Goal: Find specific page/section: Find specific page/section

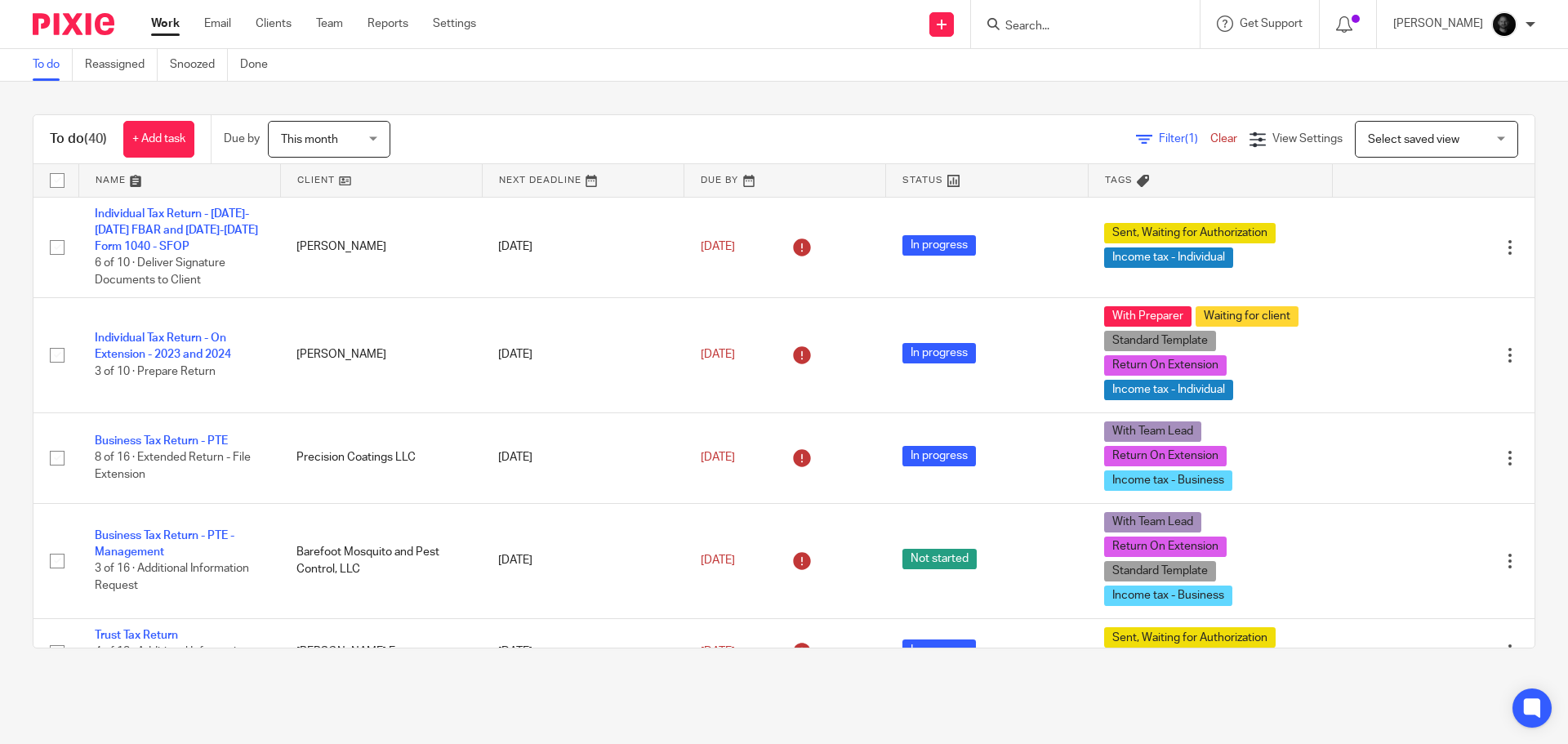
click at [1084, 27] on input "Search" at bounding box center [1077, 26] width 147 height 15
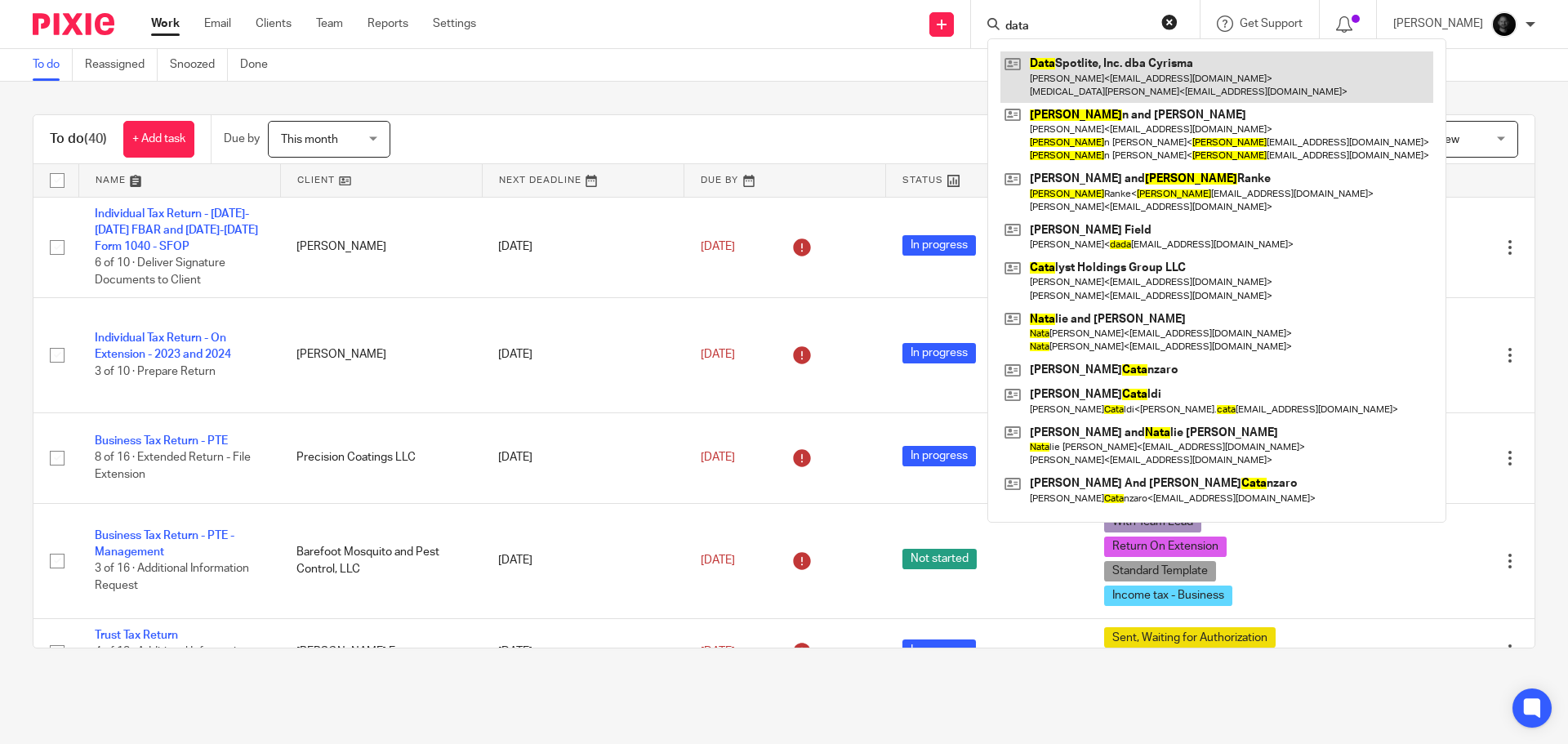
type input "data"
click at [1144, 89] on link at bounding box center [1216, 76] width 433 height 50
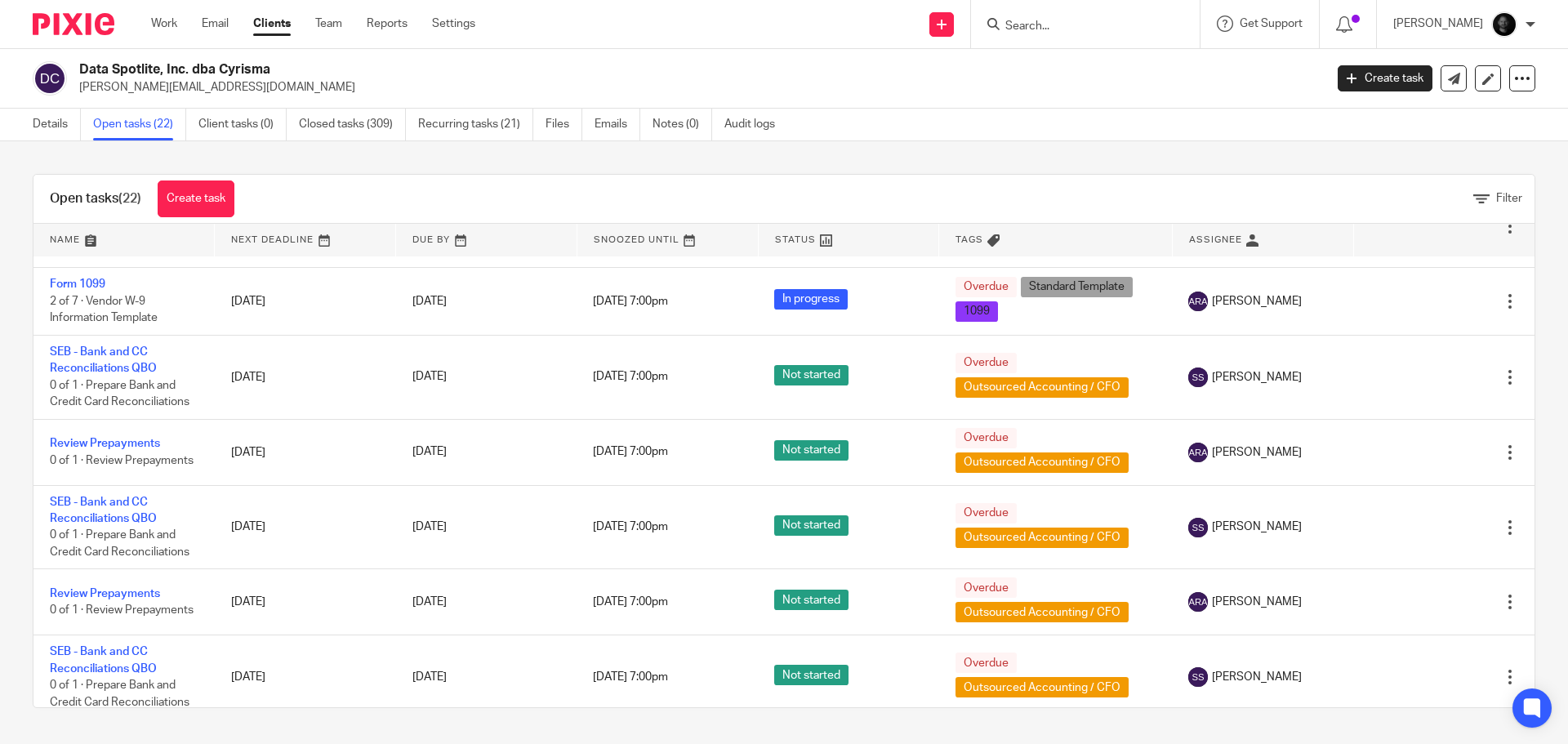
scroll to position [327, 0]
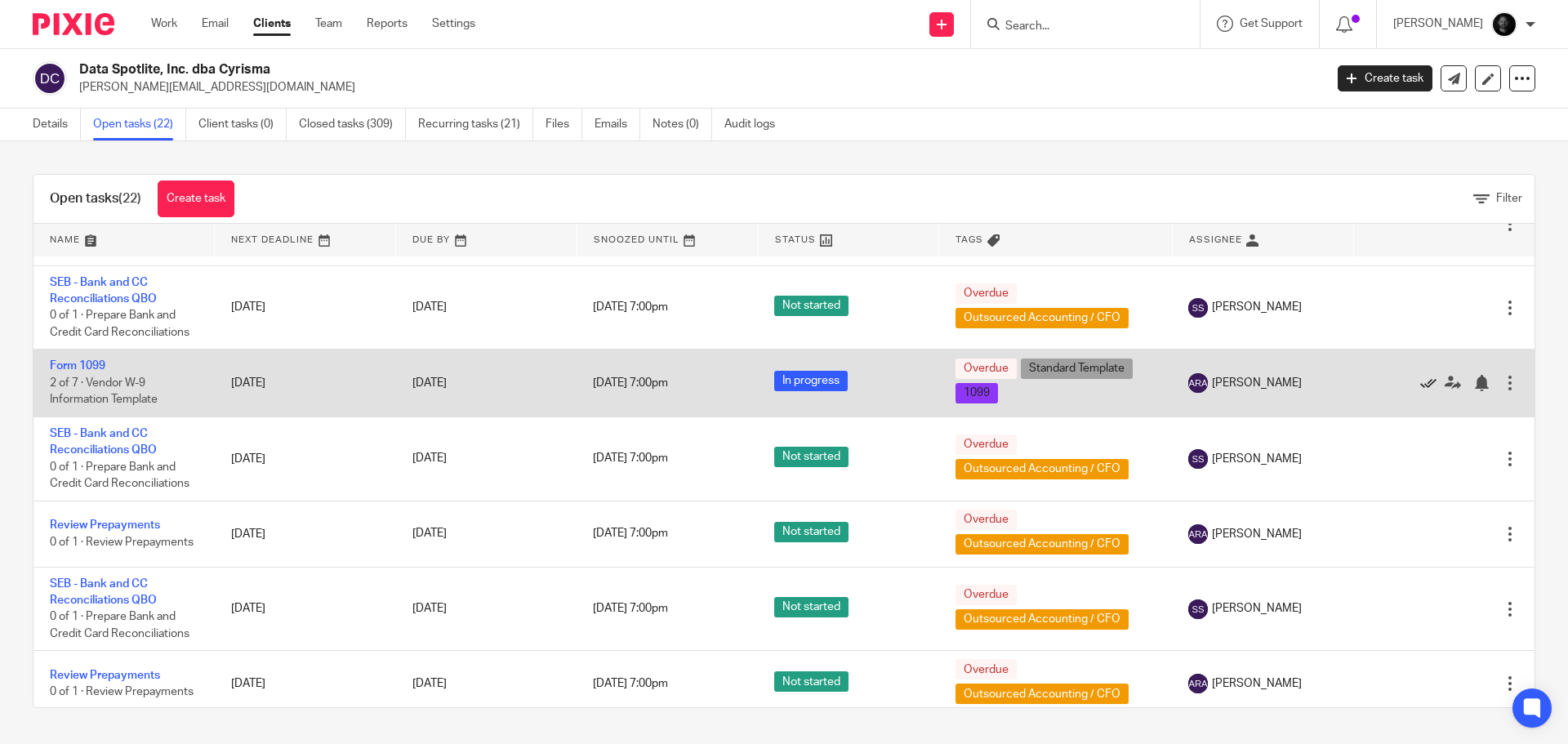
click at [1420, 380] on icon at bounding box center [1428, 382] width 16 height 16
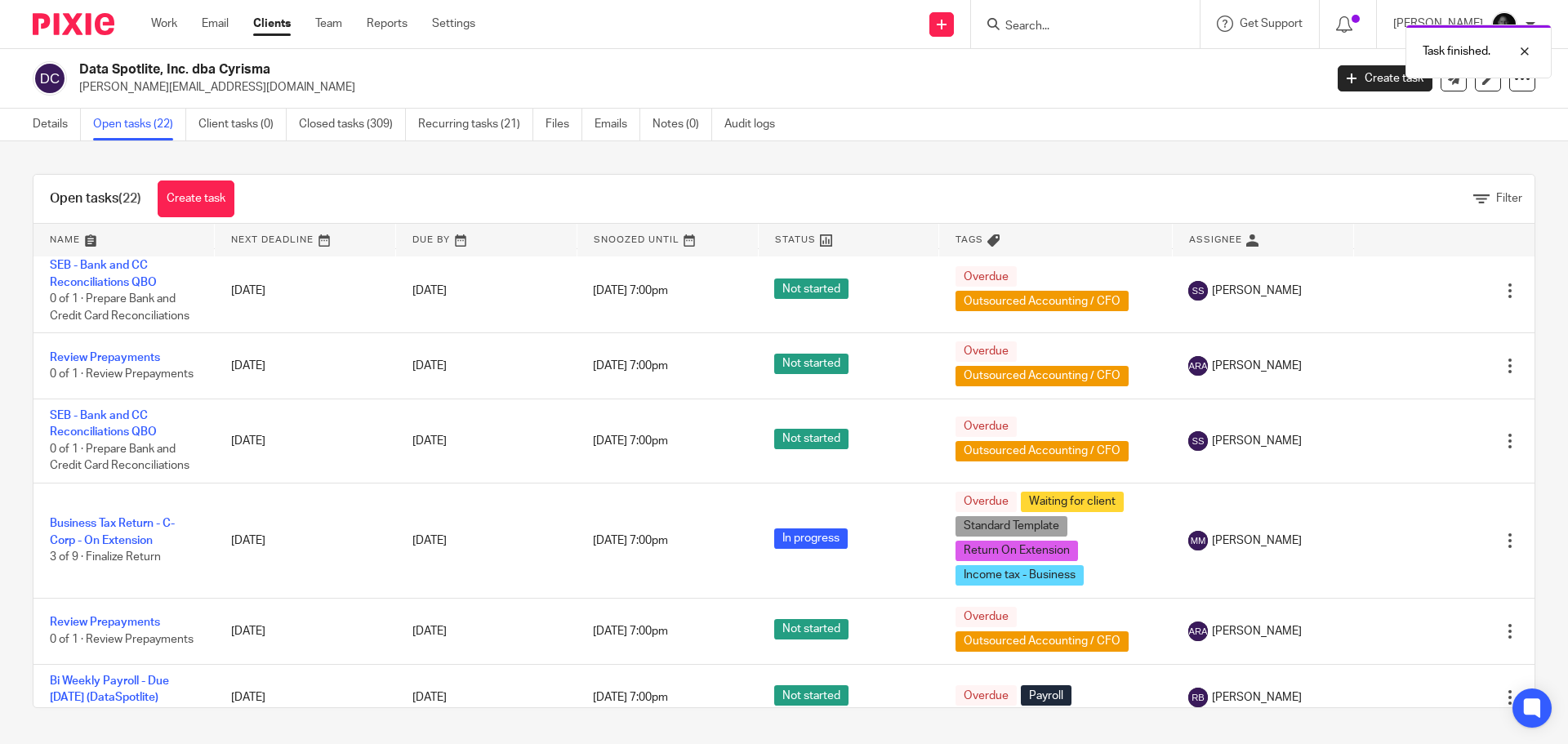
scroll to position [1200, 0]
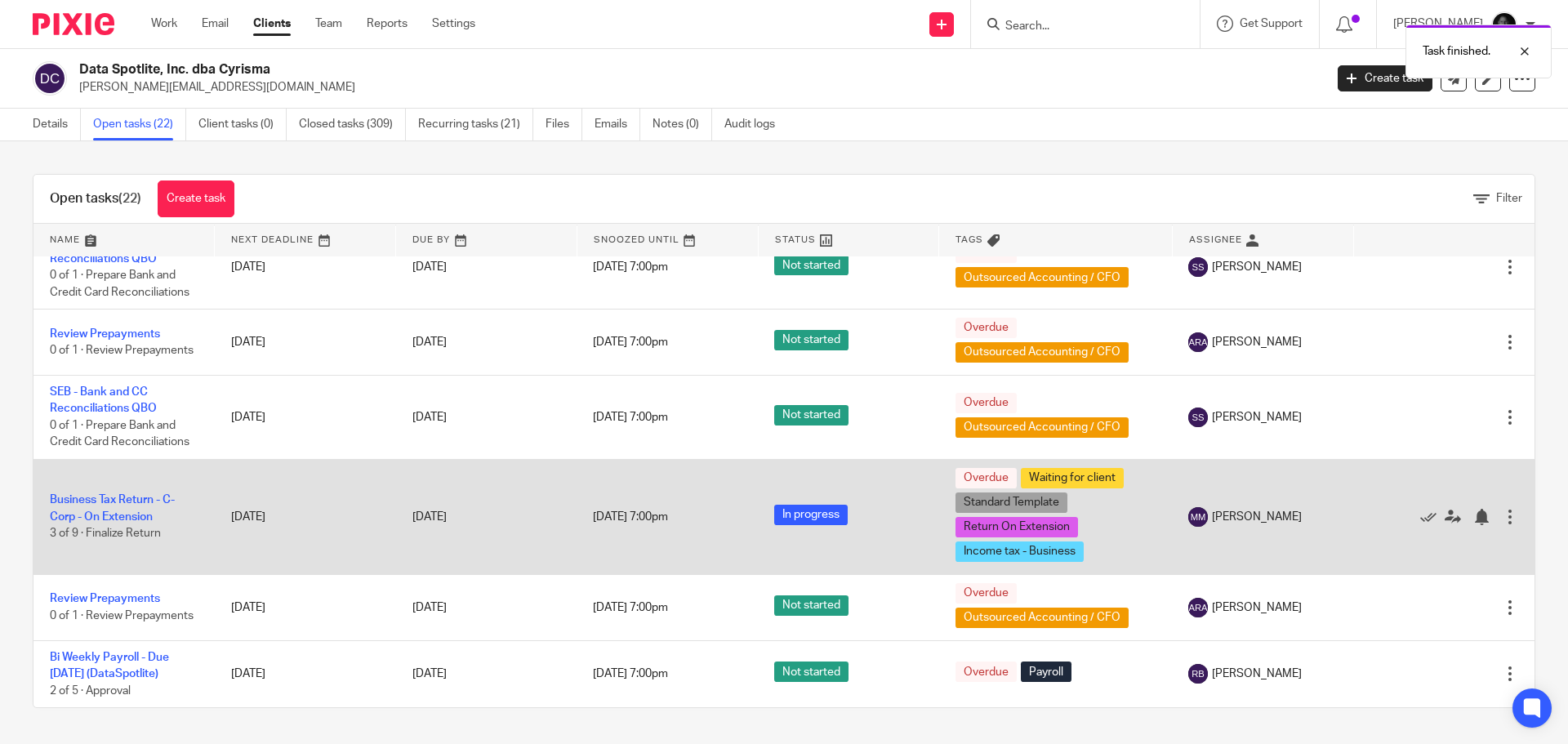
click at [103, 507] on td "Business Tax Return - C-Corp - On Extension 3 of 9 · Finalize Return" at bounding box center [124, 516] width 181 height 115
click at [112, 508] on td "Business Tax Return - C-Corp - On Extension 3 of 9 · Finalize Return" at bounding box center [124, 516] width 181 height 115
click at [115, 513] on link "Business Tax Return - C-Corp - On Extension" at bounding box center [112, 508] width 125 height 27
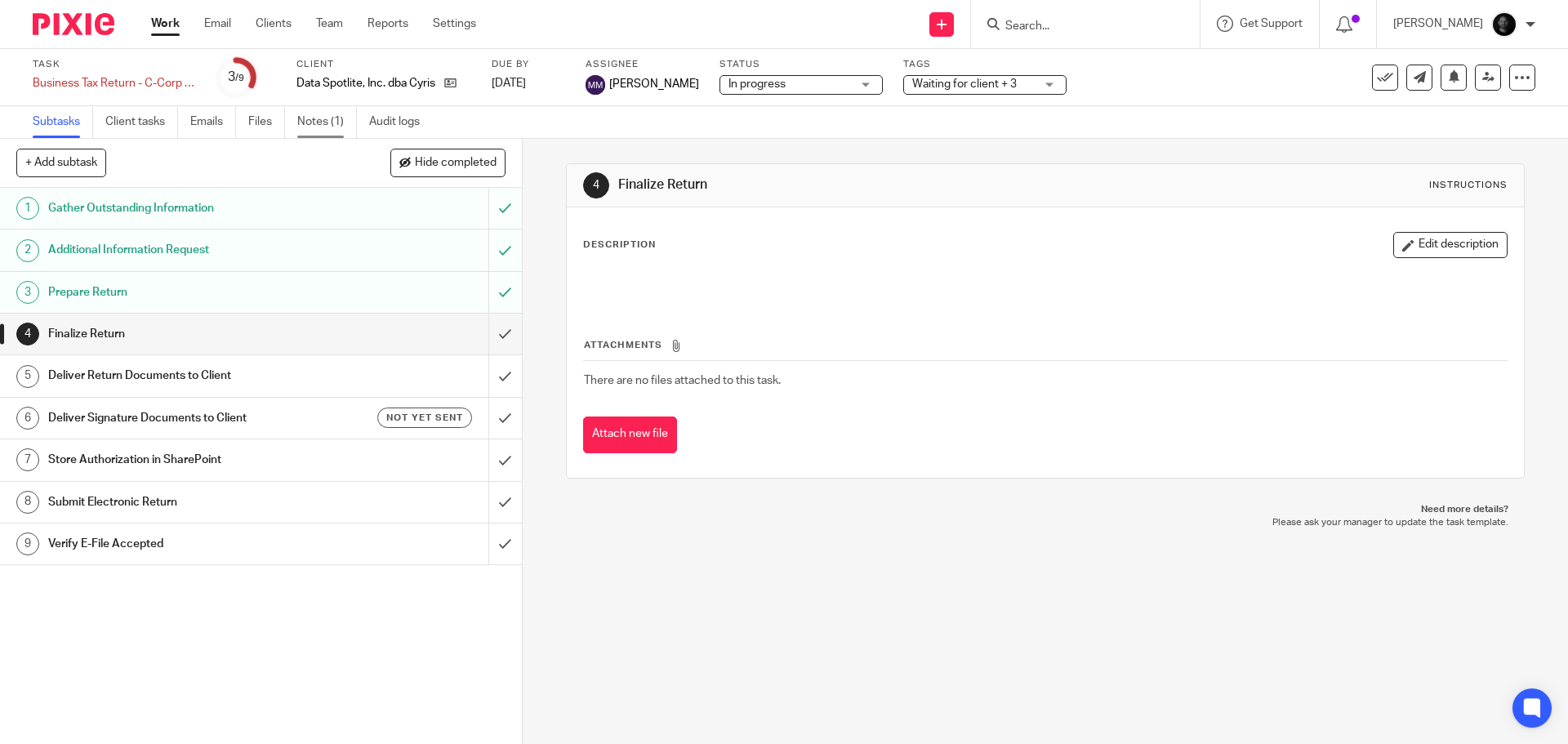
click at [330, 123] on link "Notes (1)" at bounding box center [326, 121] width 59 height 32
